Goal: Information Seeking & Learning: Understand process/instructions

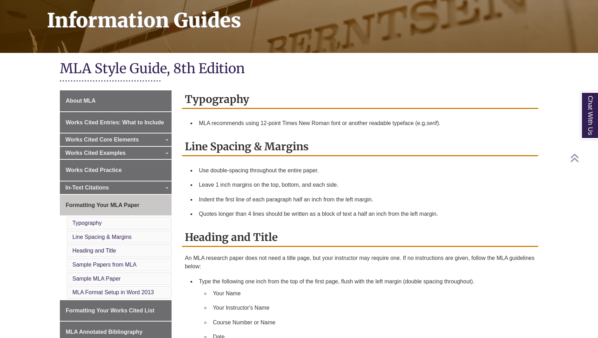
scroll to position [107, 0]
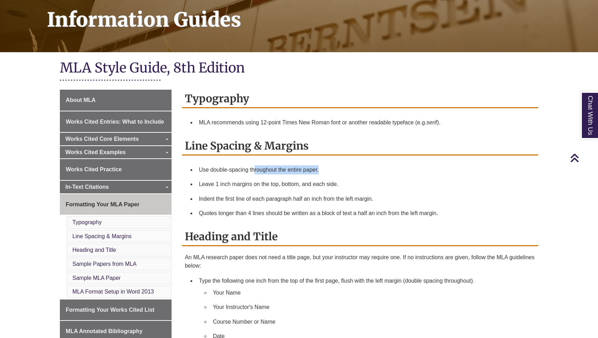
drag, startPoint x: 254, startPoint y: 169, endPoint x: 304, endPoint y: 174, distance: 49.6
click at [304, 174] on li "Use double-spacing throughout the entire paper." at bounding box center [365, 169] width 339 height 15
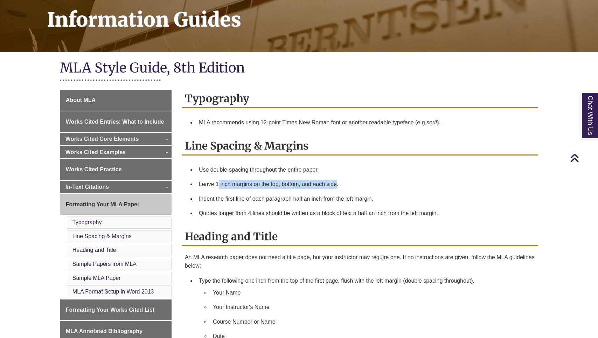
drag, startPoint x: 217, startPoint y: 183, endPoint x: 337, endPoint y: 182, distance: 119.3
click at [337, 182] on li "Leave 1 inch margins on the top, bottom, and each side." at bounding box center [365, 184] width 339 height 15
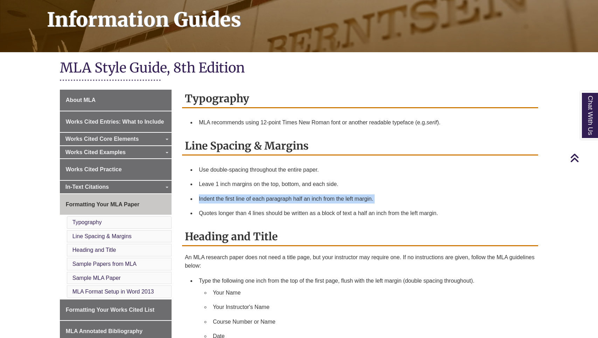
drag, startPoint x: 211, startPoint y: 193, endPoint x: 332, endPoint y: 206, distance: 121.5
click at [332, 206] on ul "Use double-spacing throughout the entire paper. Leave 1 inch margins on the top…" at bounding box center [360, 191] width 350 height 58
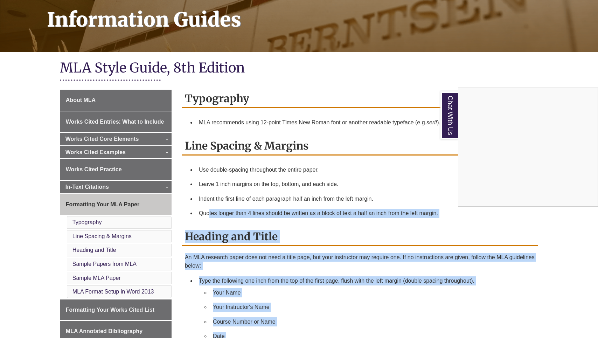
drag, startPoint x: 208, startPoint y: 210, endPoint x: 386, endPoint y: 213, distance: 177.8
click at [386, 213] on div "Chat With Us" at bounding box center [299, 169] width 598 height 338
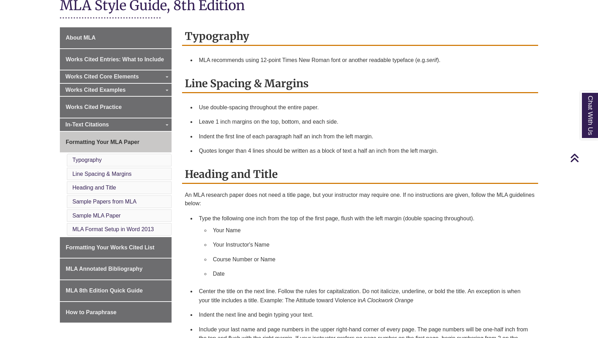
scroll to position [172, 0]
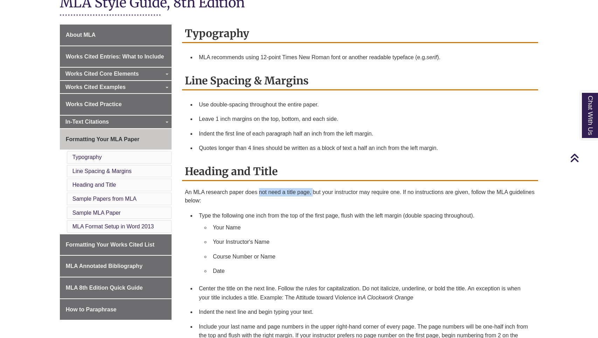
drag, startPoint x: 259, startPoint y: 192, endPoint x: 314, endPoint y: 192, distance: 54.2
click at [314, 192] on p "An MLA research paper does not need a title page, but your instructor may requi…" at bounding box center [360, 196] width 350 height 17
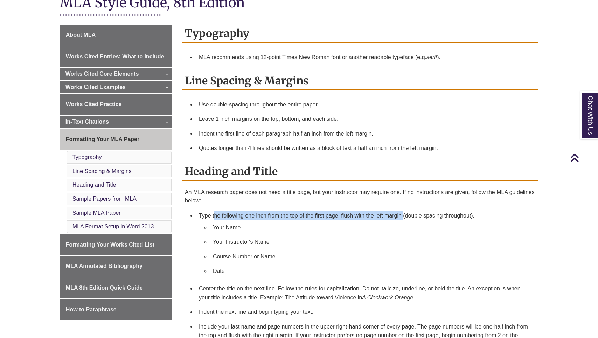
drag, startPoint x: 215, startPoint y: 215, endPoint x: 403, endPoint y: 217, distance: 187.5
click at [403, 217] on li "Type the following one inch from the top of the first page, flush with the left…" at bounding box center [365, 244] width 339 height 73
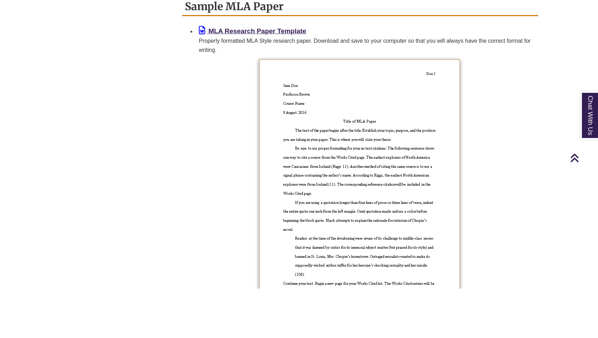
scroll to position [574, 0]
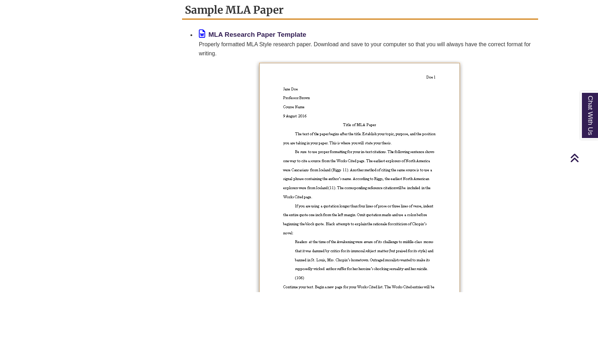
click at [274, 35] on b "MLA Research Paper Template" at bounding box center [257, 34] width 98 height 7
click at [271, 34] on b "MLA Research Paper Template" at bounding box center [257, 34] width 98 height 7
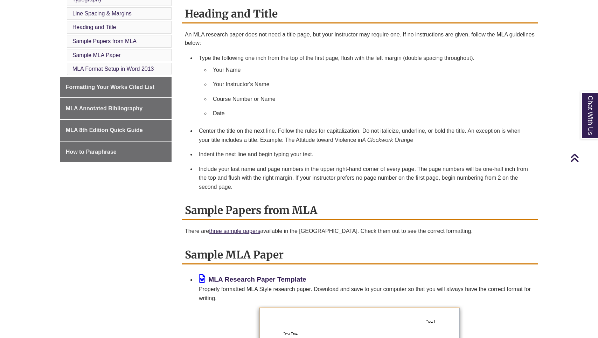
scroll to position [340, 0]
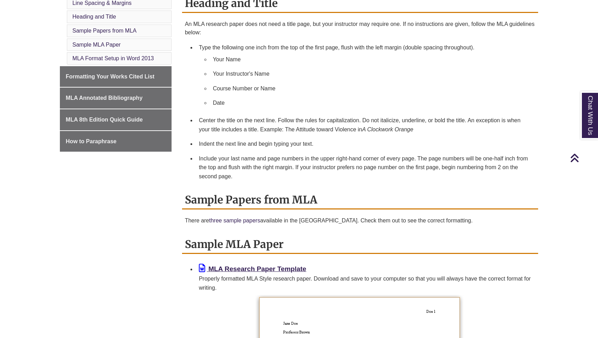
click at [230, 220] on link "three sample papers" at bounding box center [234, 220] width 51 height 6
